Goal: Book appointment/travel/reservation

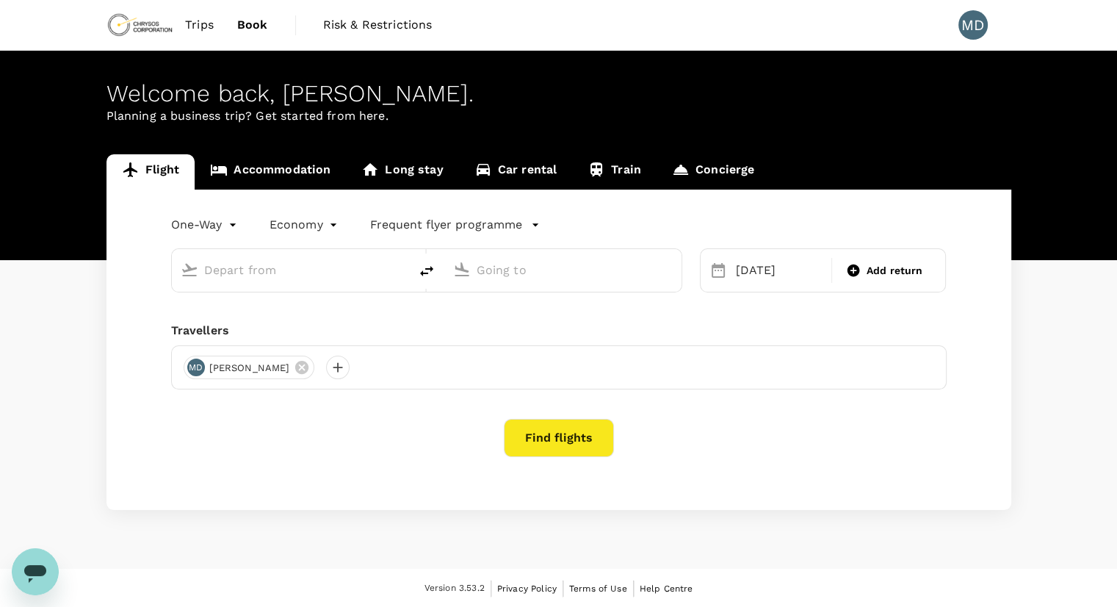
type input "General [PERSON_NAME] Intl (ZCL)"
type input "Vancouver Intl (YVR)"
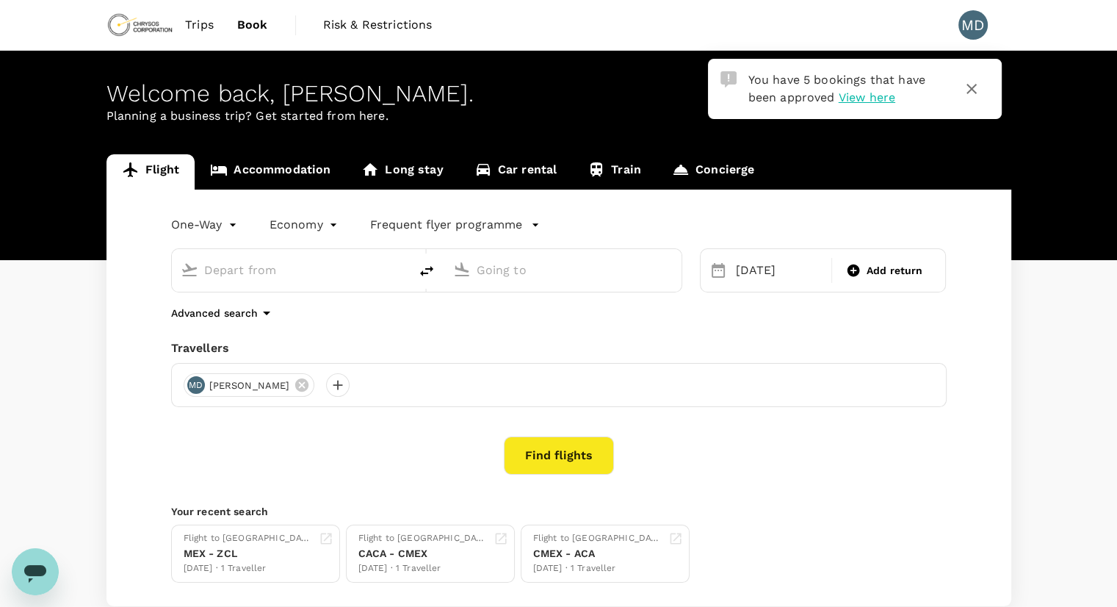
type input "General [PERSON_NAME] Intl (ZCL)"
type input "Vancouver Intl (YVR)"
click at [212, 17] on span "Trips" at bounding box center [199, 25] width 29 height 18
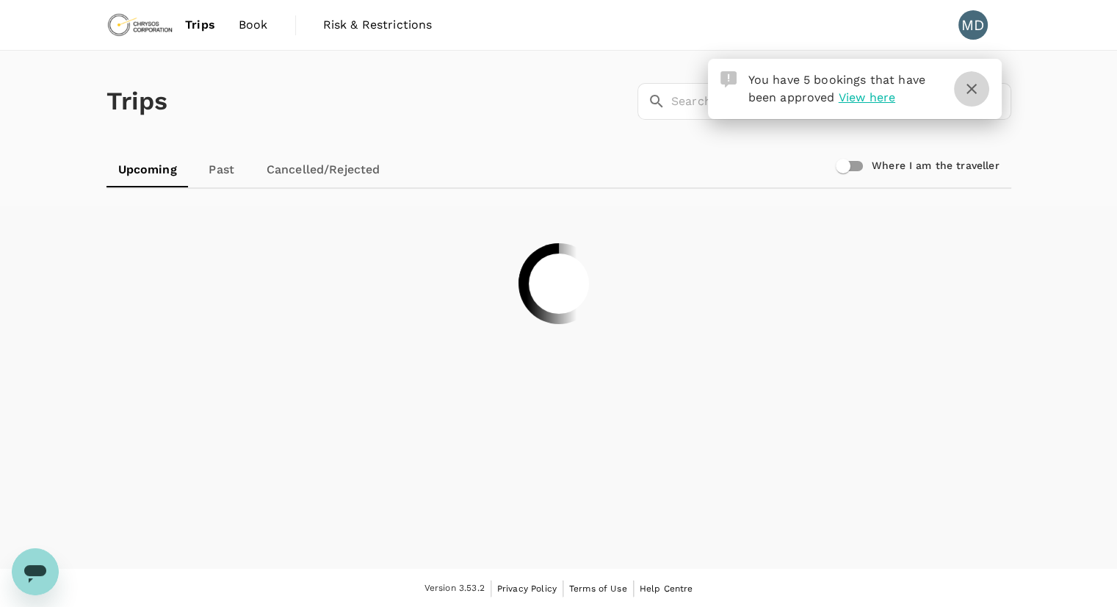
click at [973, 93] on icon "button" at bounding box center [972, 89] width 18 height 18
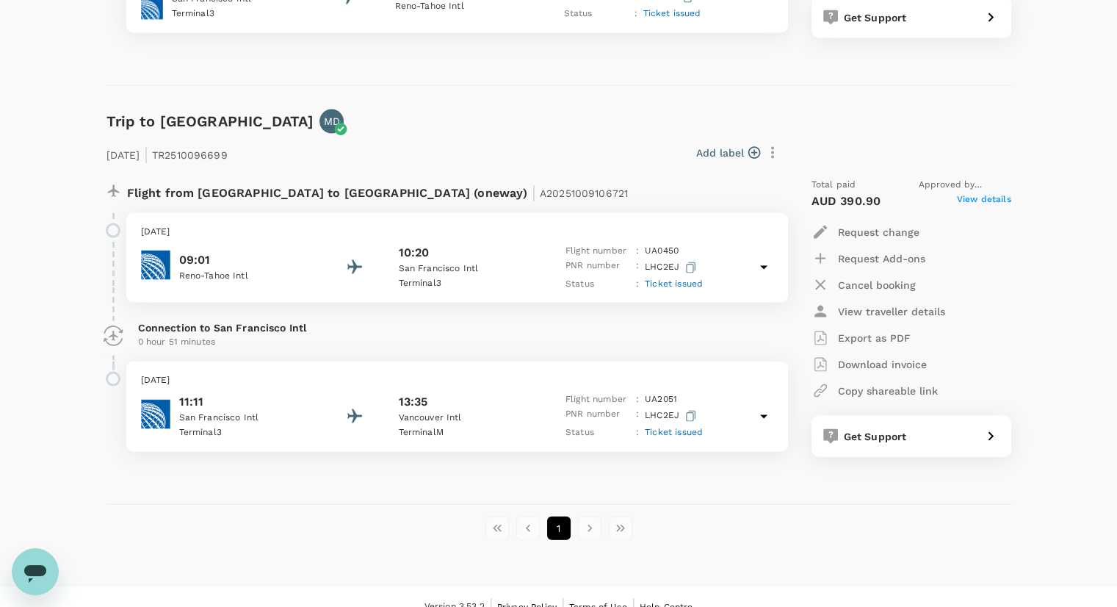
scroll to position [3056, 0]
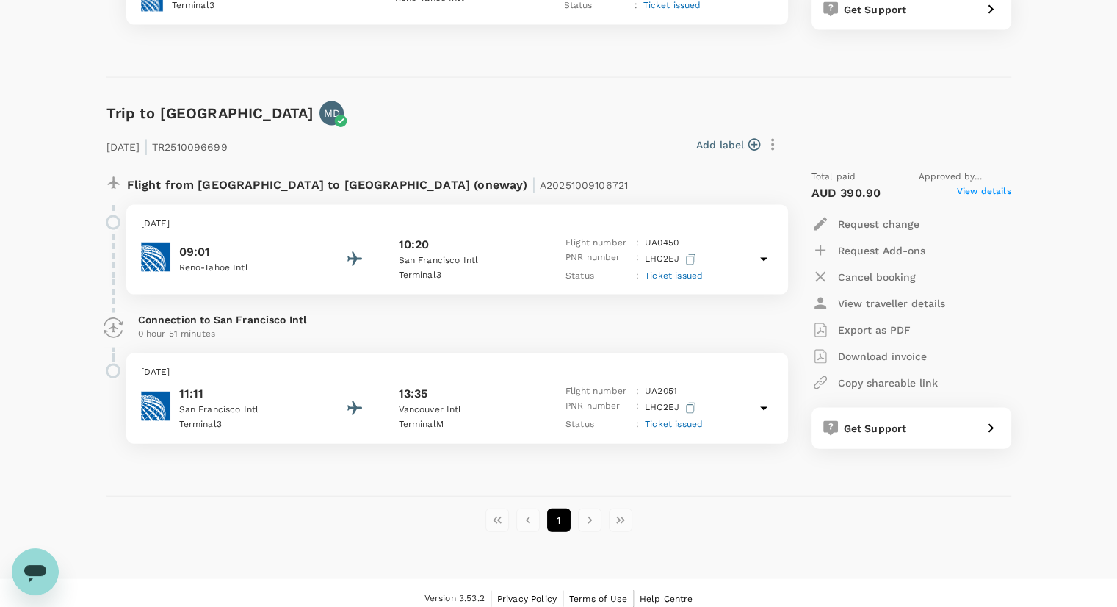
click at [594, 508] on li "pagination navigation" at bounding box center [589, 520] width 31 height 24
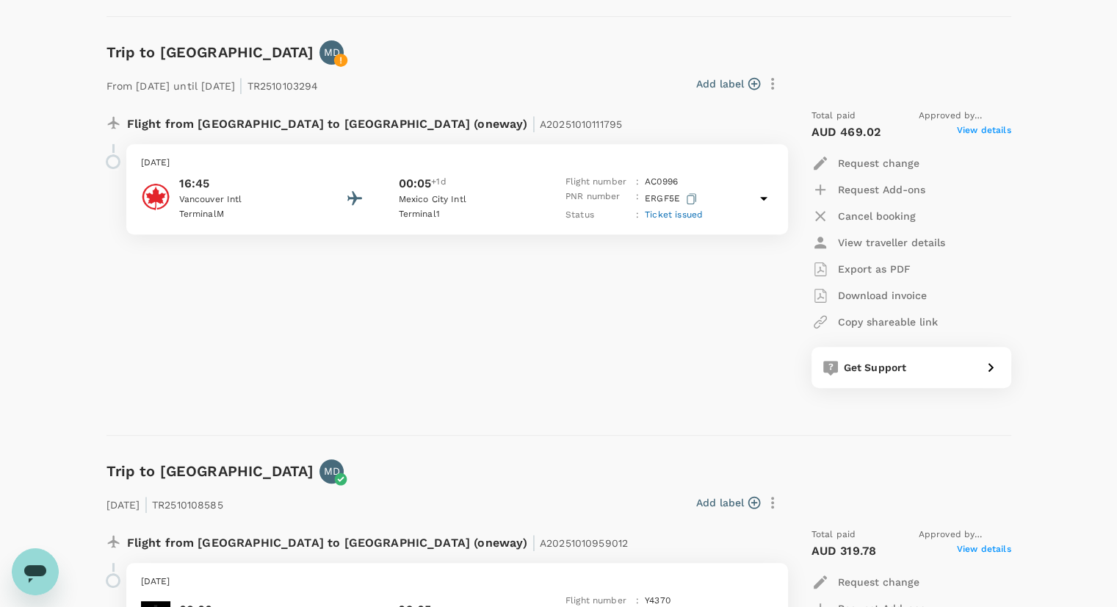
scroll to position [0, 0]
